Goal: Information Seeking & Learning: Learn about a topic

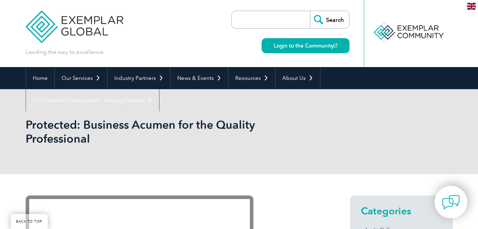
scroll to position [162, 0]
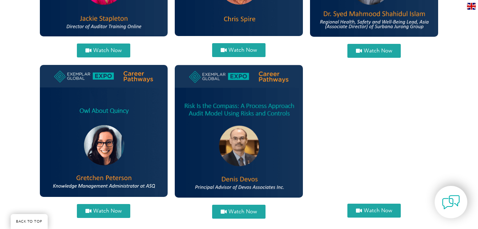
scroll to position [759, 0]
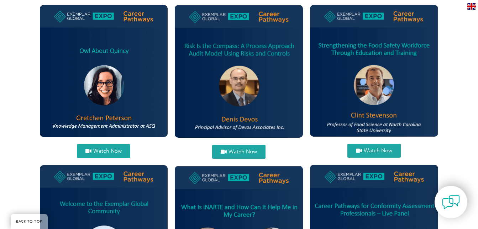
click at [235, 151] on span "Watch Now" at bounding box center [243, 151] width 28 height 5
